Goal: Find specific page/section: Find specific page/section

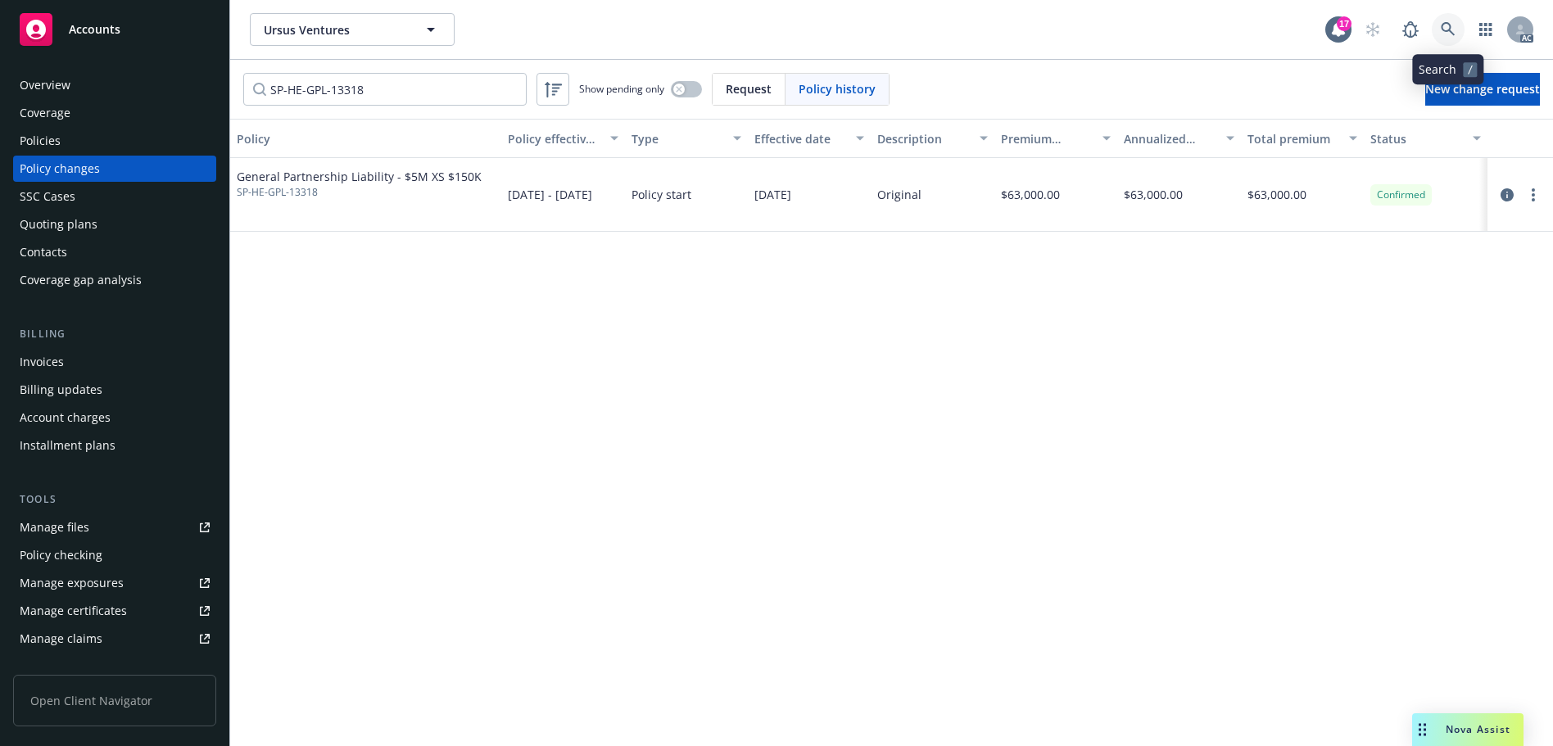
click at [1444, 33] on icon at bounding box center [1447, 29] width 15 height 15
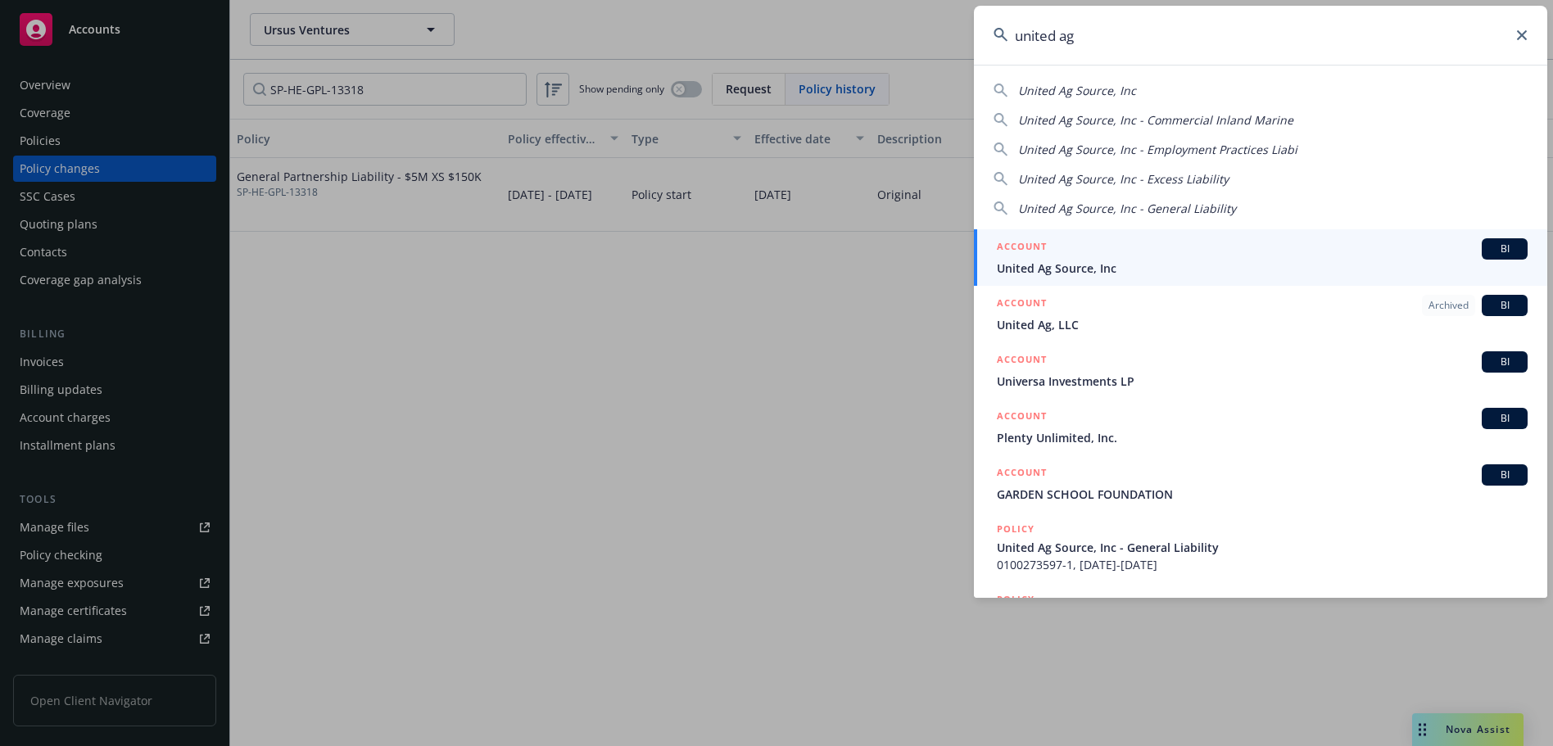
type input "united ag"
click at [1262, 252] on div "ACCOUNT BI" at bounding box center [1262, 248] width 531 height 21
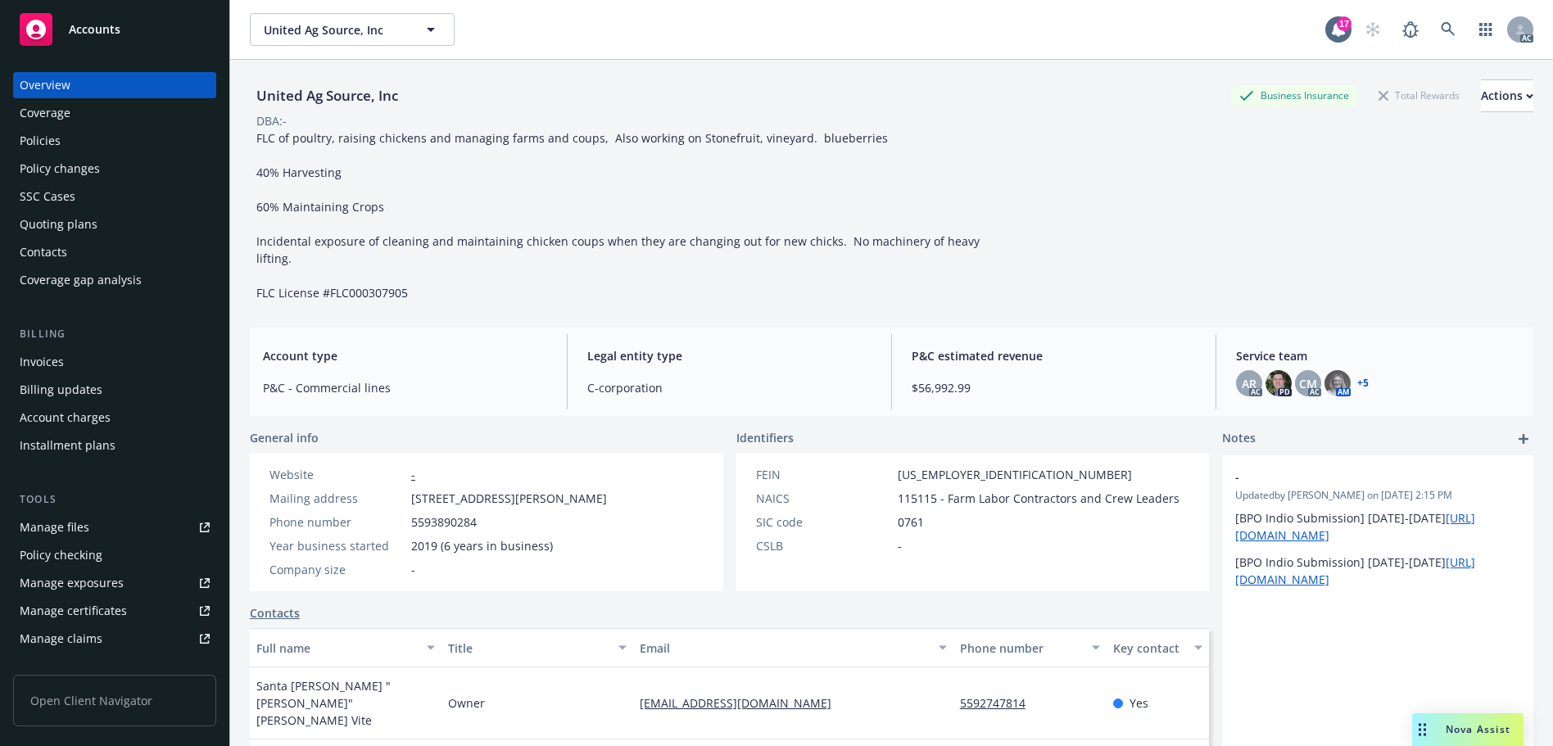
click at [73, 152] on div "Policies" at bounding box center [115, 141] width 190 height 26
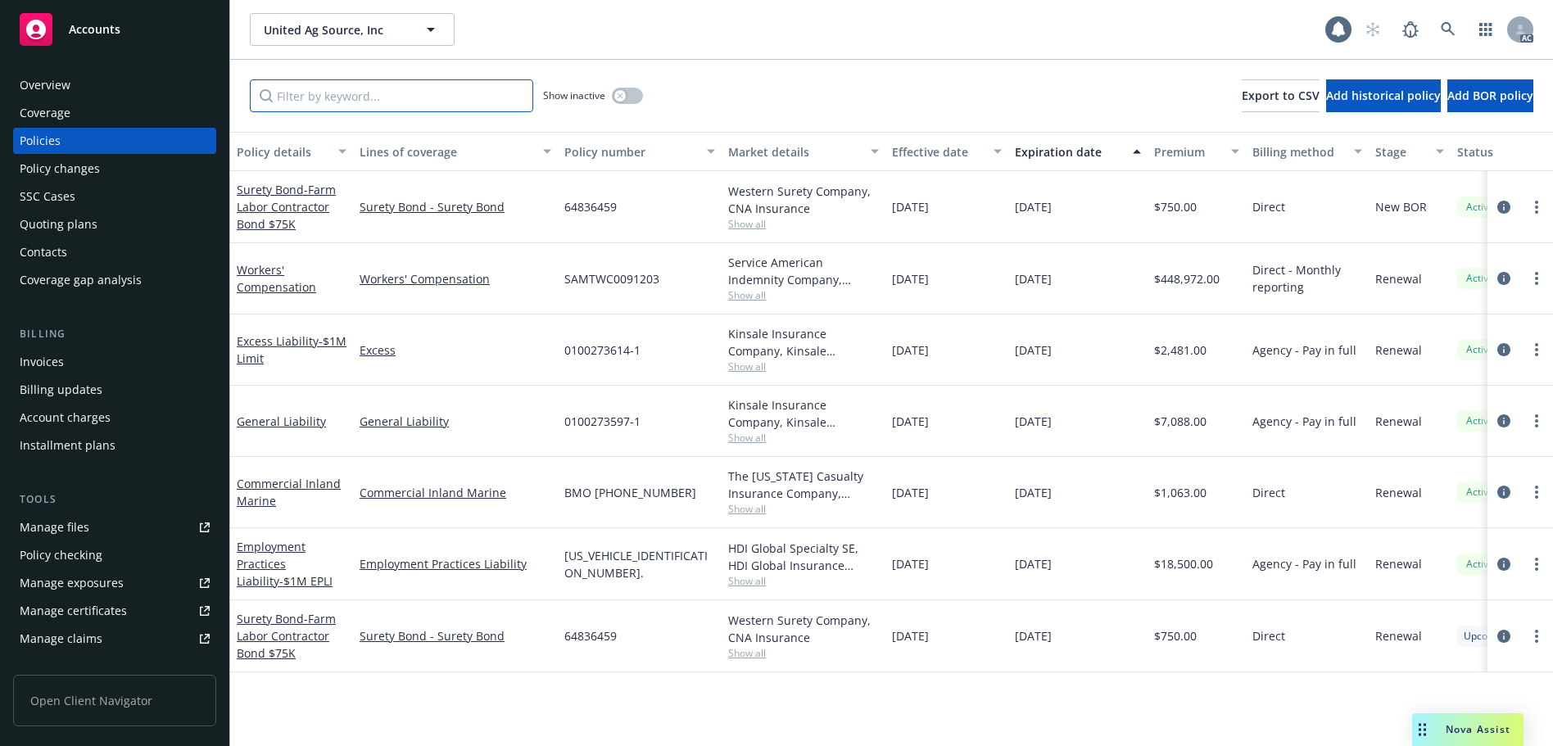
click at [352, 106] on input "Filter by keyword..." at bounding box center [391, 95] width 283 height 33
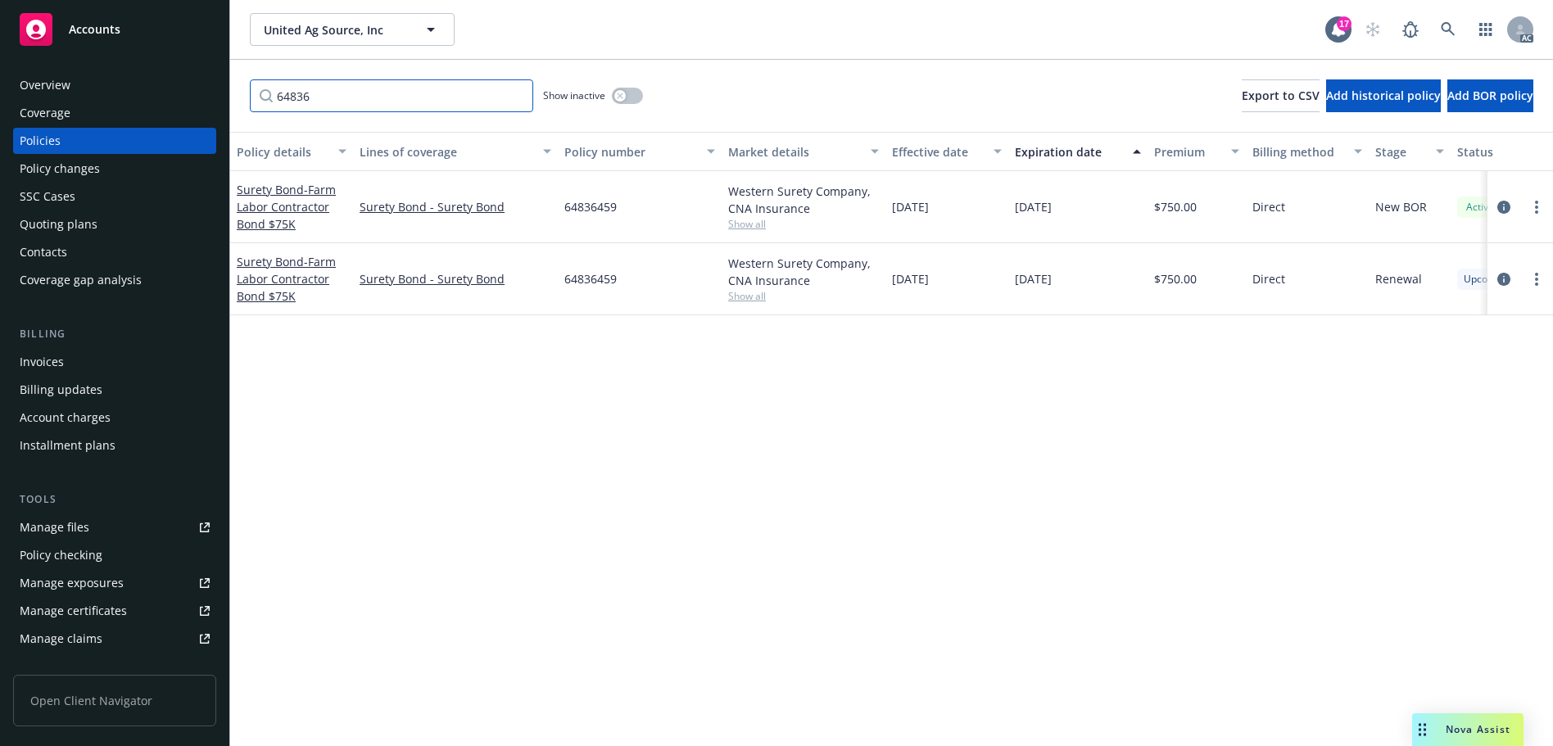
type input "64836"
click at [1447, 27] on icon at bounding box center [1447, 29] width 15 height 15
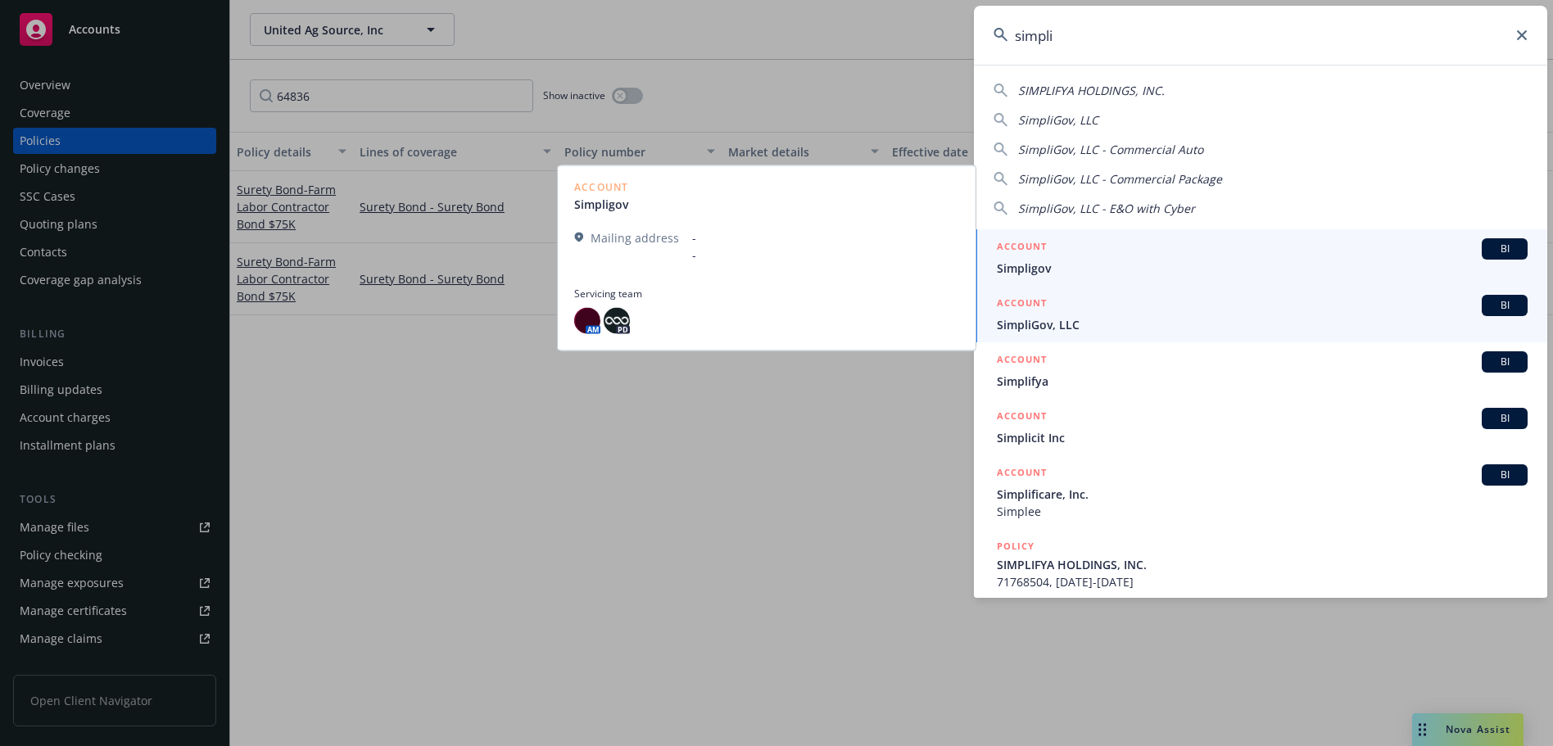
type input "simpli"
click at [1169, 303] on div "ACCOUNT BI" at bounding box center [1262, 305] width 531 height 21
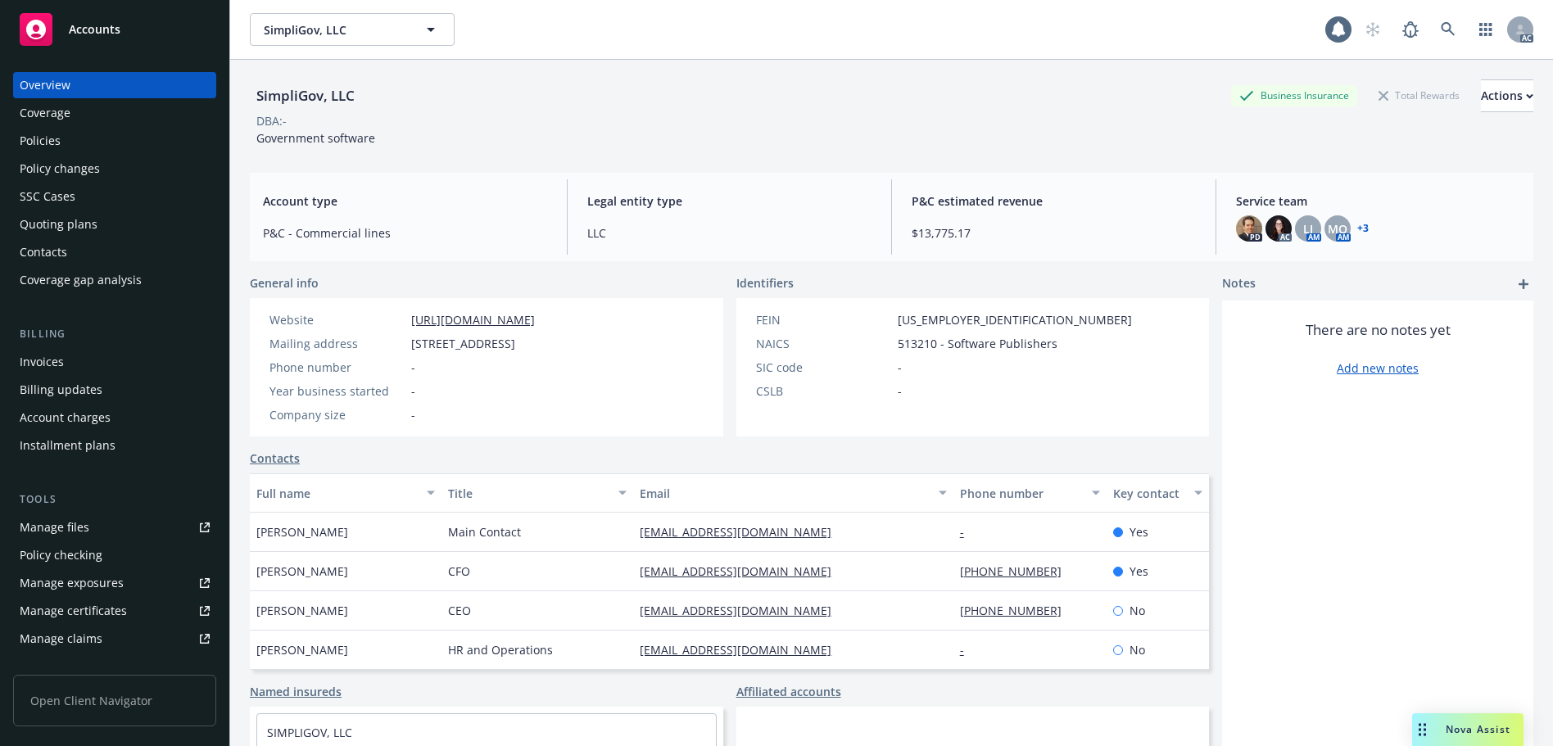
click at [79, 136] on div "Policies" at bounding box center [115, 141] width 190 height 26
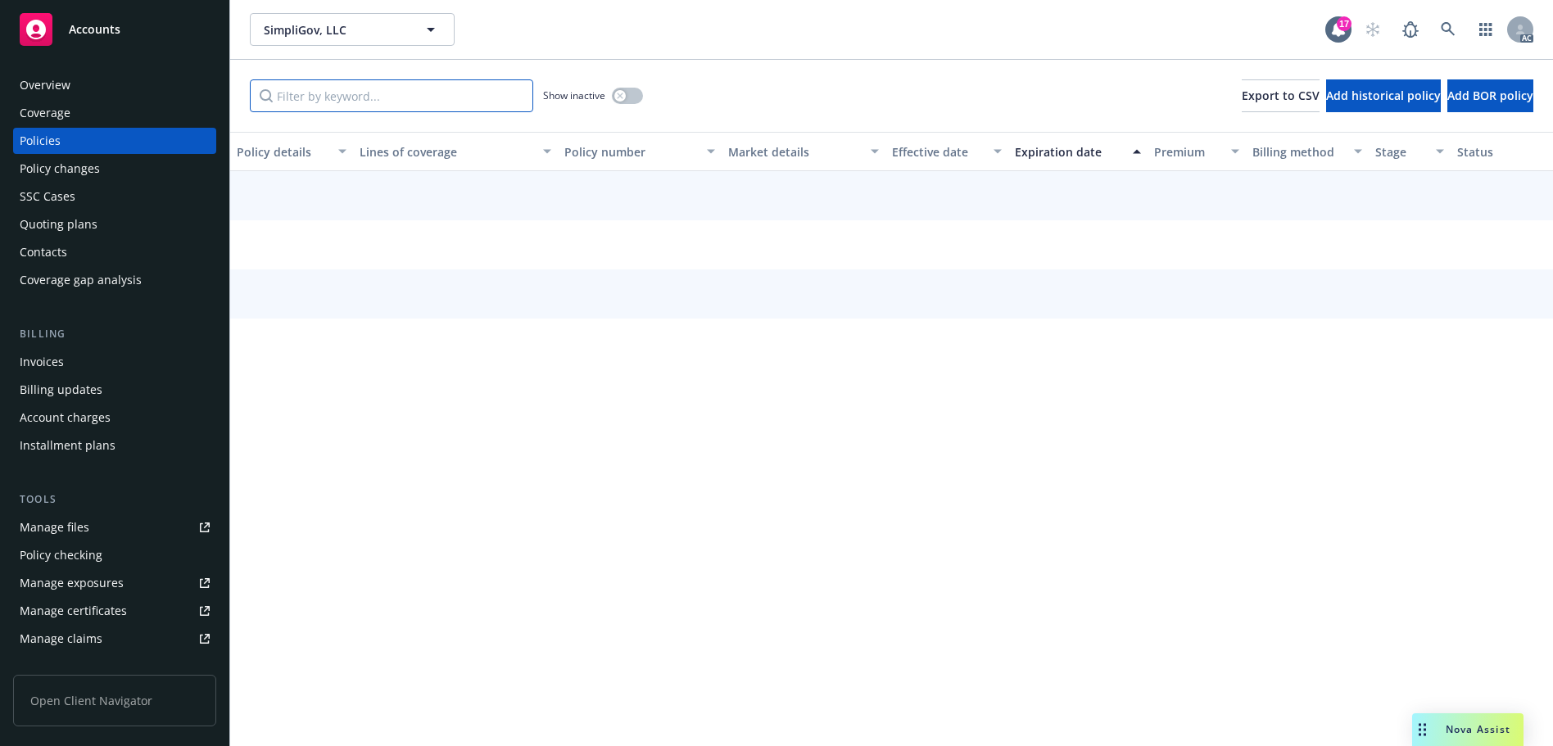
click at [424, 103] on input "Filter by keyword..." at bounding box center [391, 95] width 283 height 33
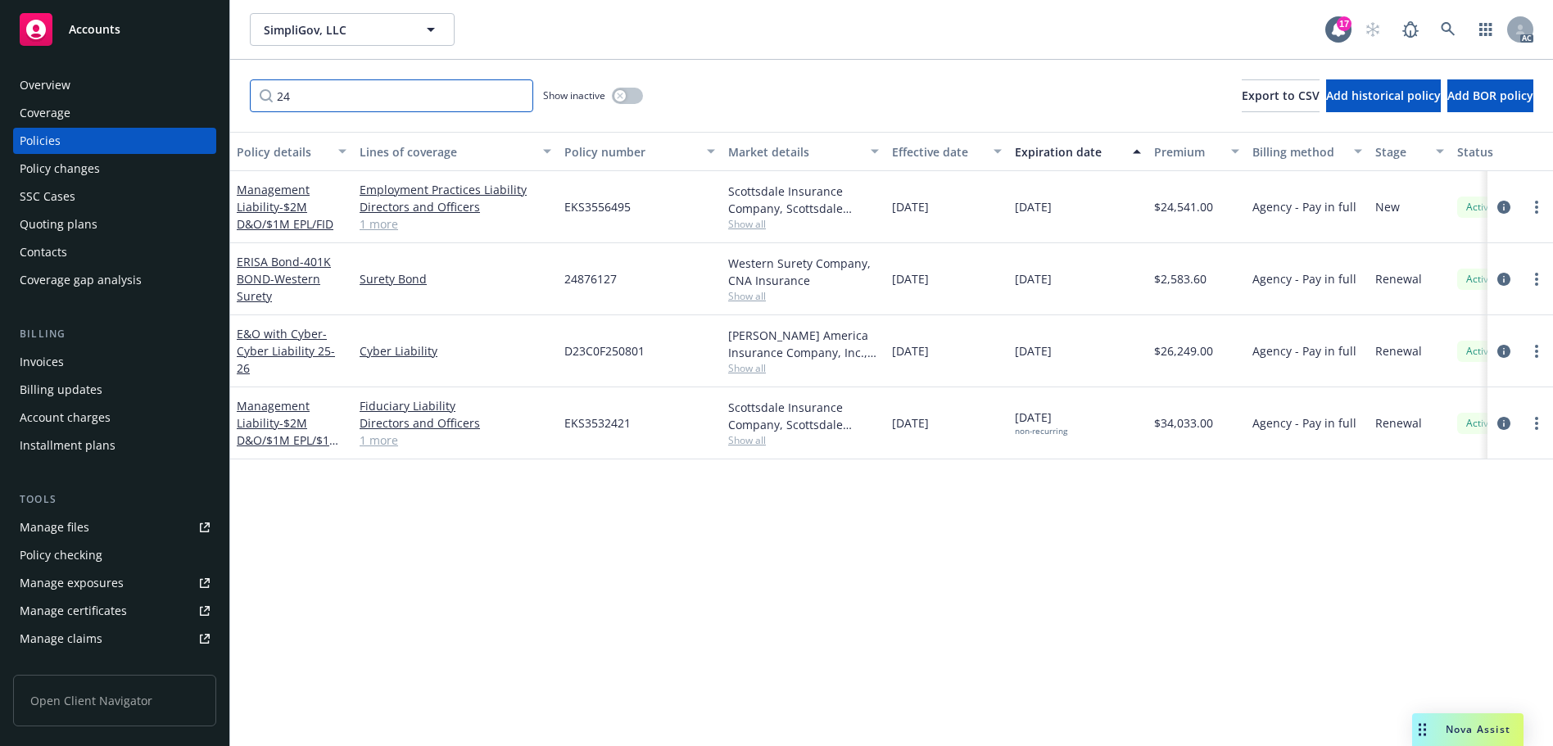
type input "24"
click at [634, 96] on button "button" at bounding box center [627, 96] width 31 height 16
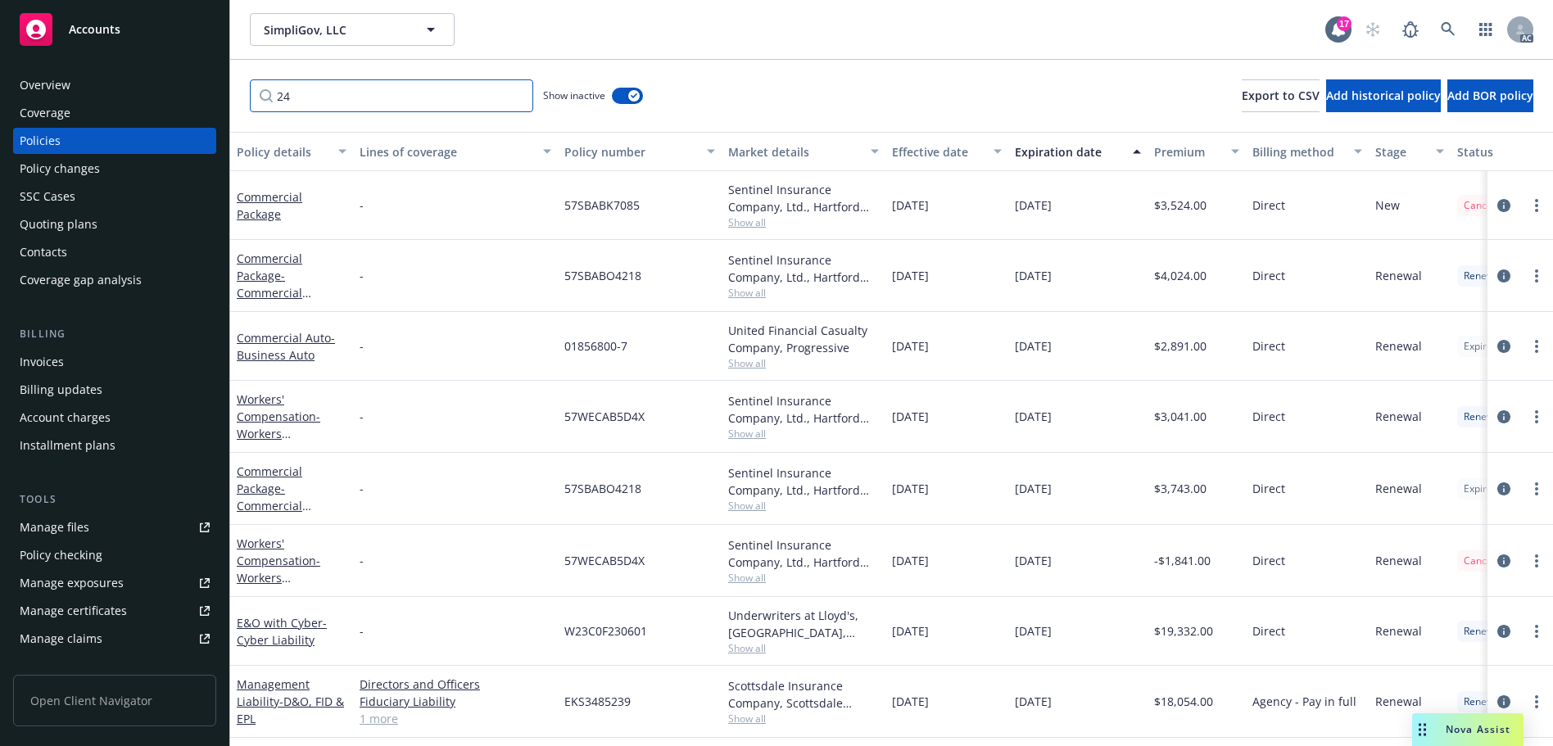
click at [417, 105] on input "24" at bounding box center [391, 95] width 283 height 33
